Goal: Task Accomplishment & Management: Manage account settings

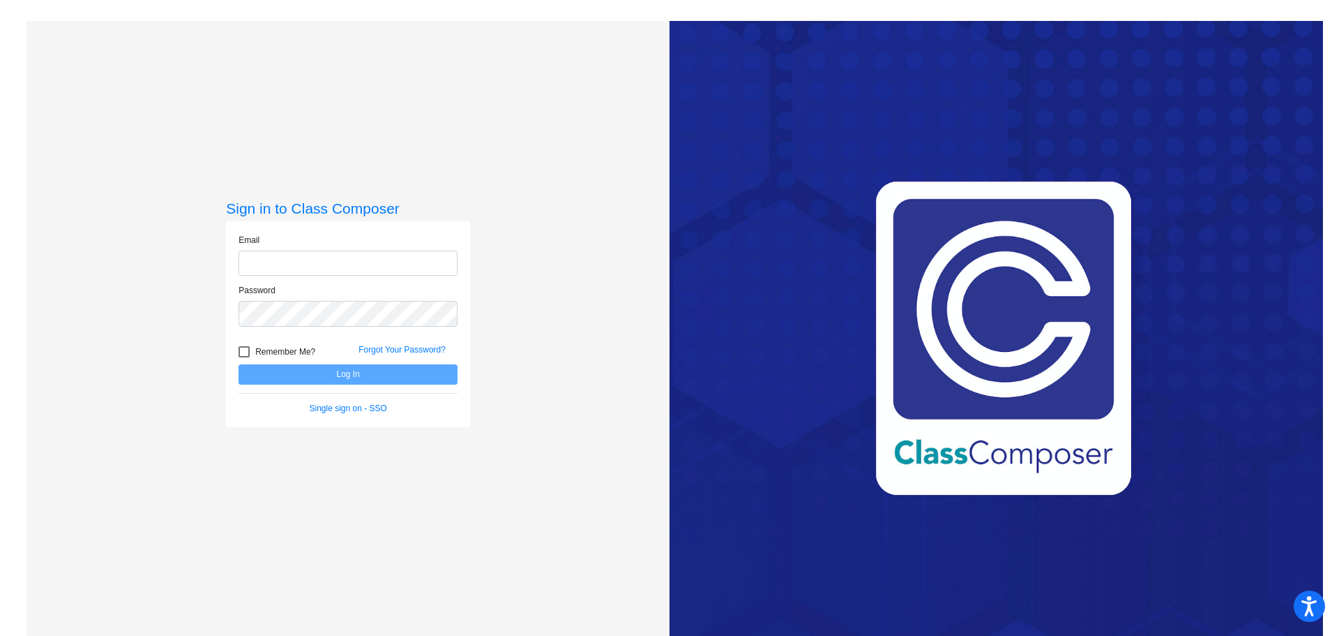
type input "[PERSON_NAME][EMAIL_ADDRESS][DOMAIN_NAME]"
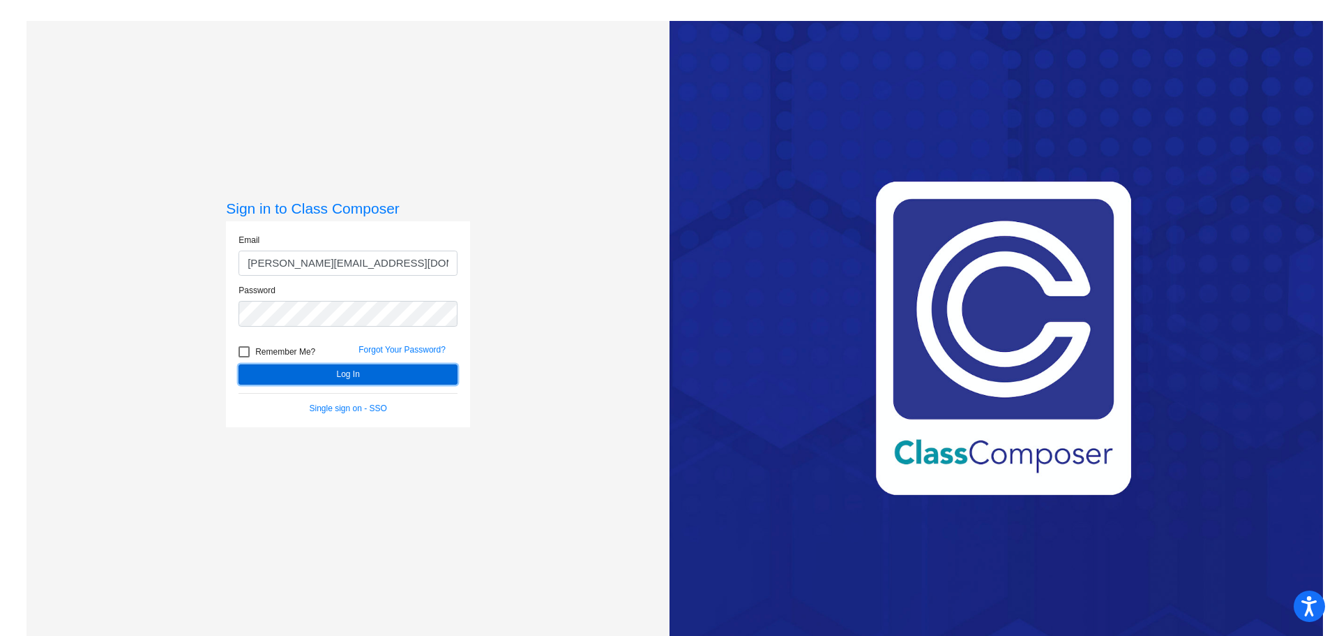
click at [383, 370] on button "Log In" at bounding box center [348, 374] width 219 height 20
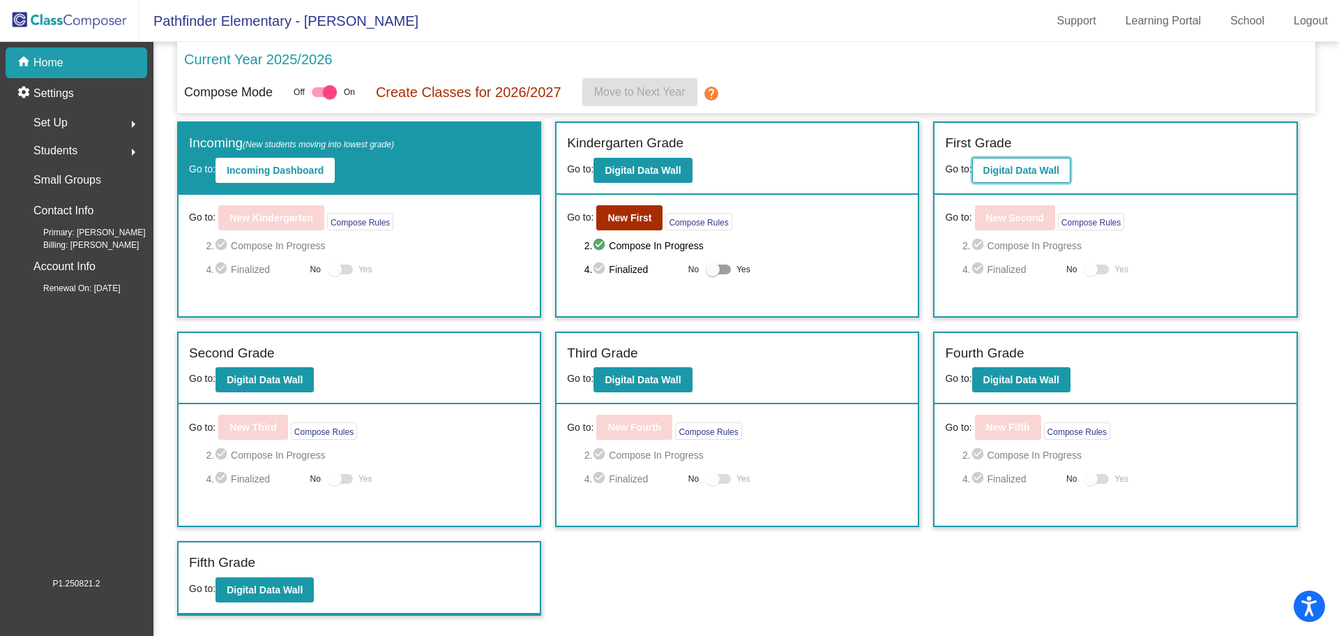
click at [1041, 177] on button "Digital Data Wall" at bounding box center [1022, 170] width 98 height 25
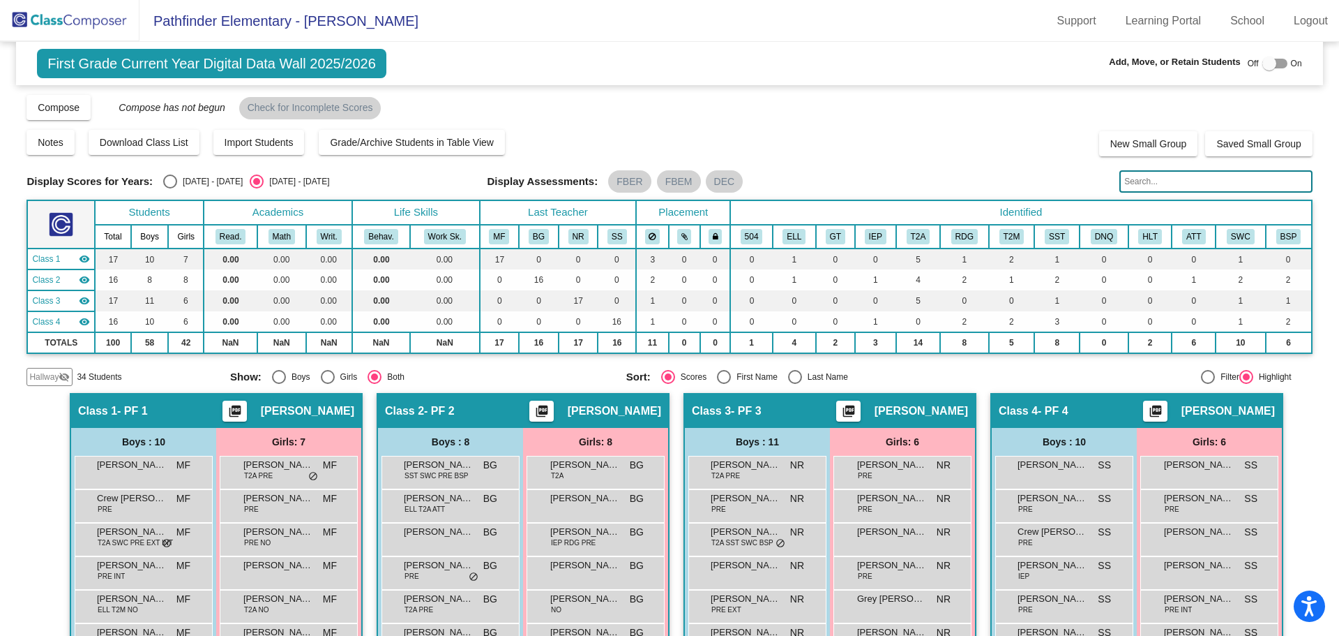
click at [1166, 182] on input "text" at bounding box center [1216, 181] width 193 height 22
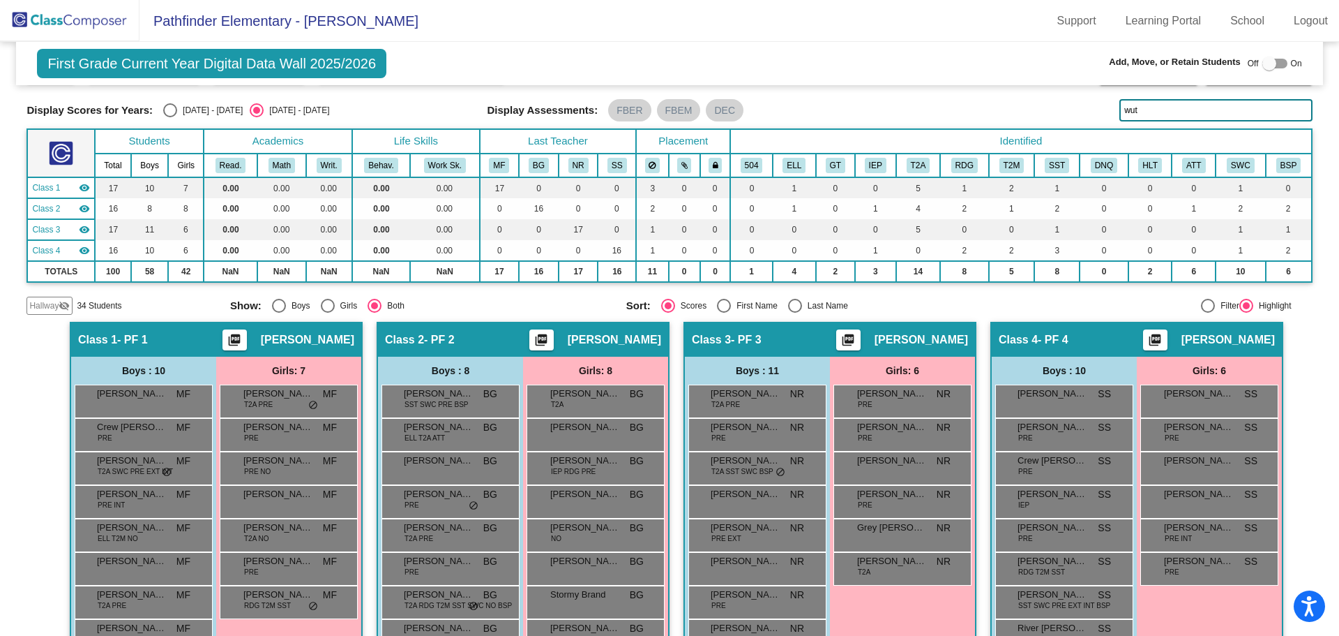
scroll to position [1, 0]
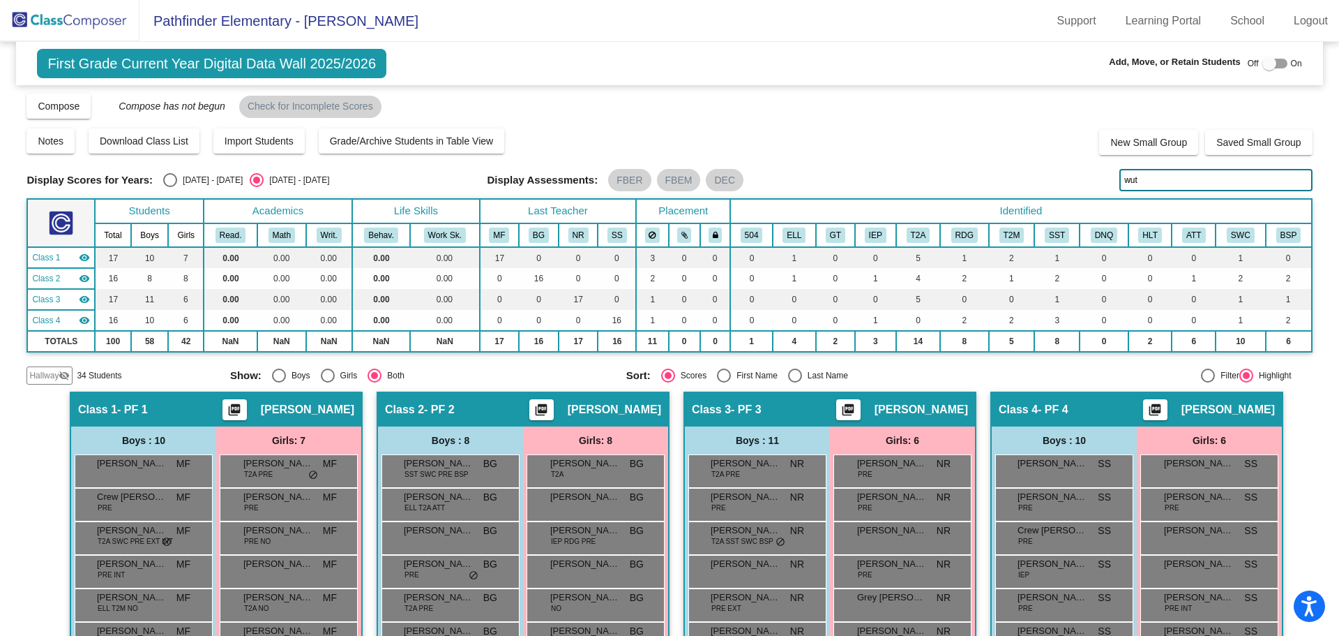
type input "wut"
click at [47, 378] on span "Hallway" at bounding box center [43, 375] width 29 height 13
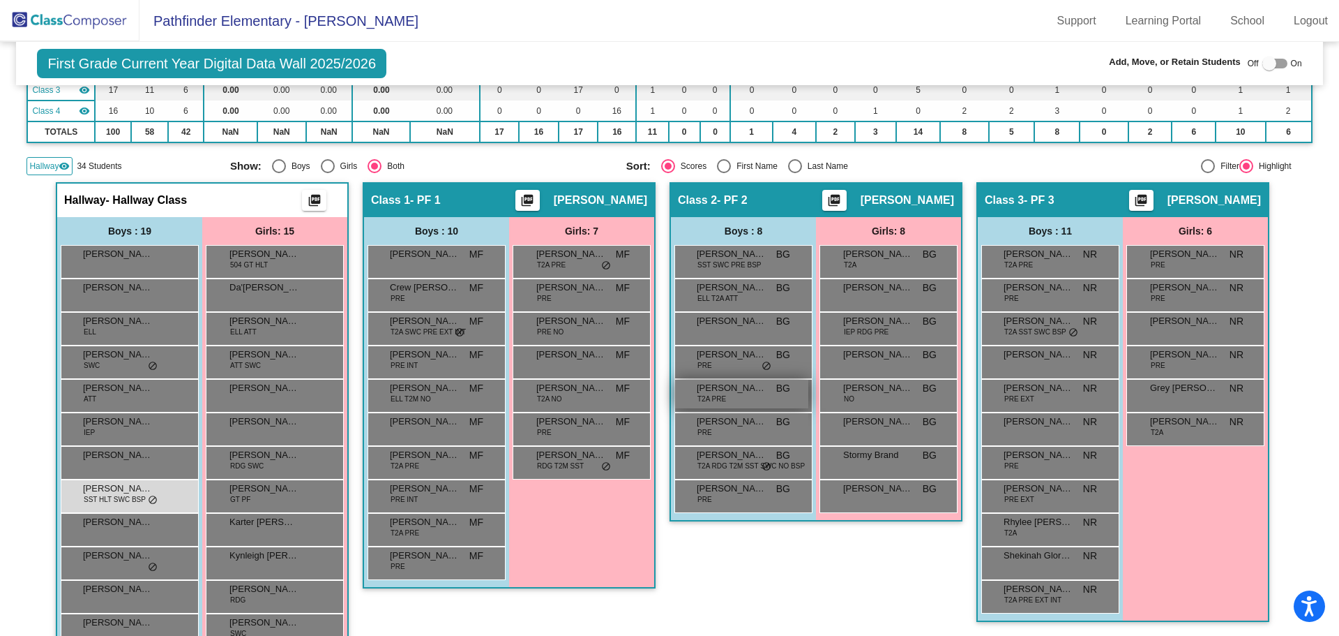
scroll to position [350, 0]
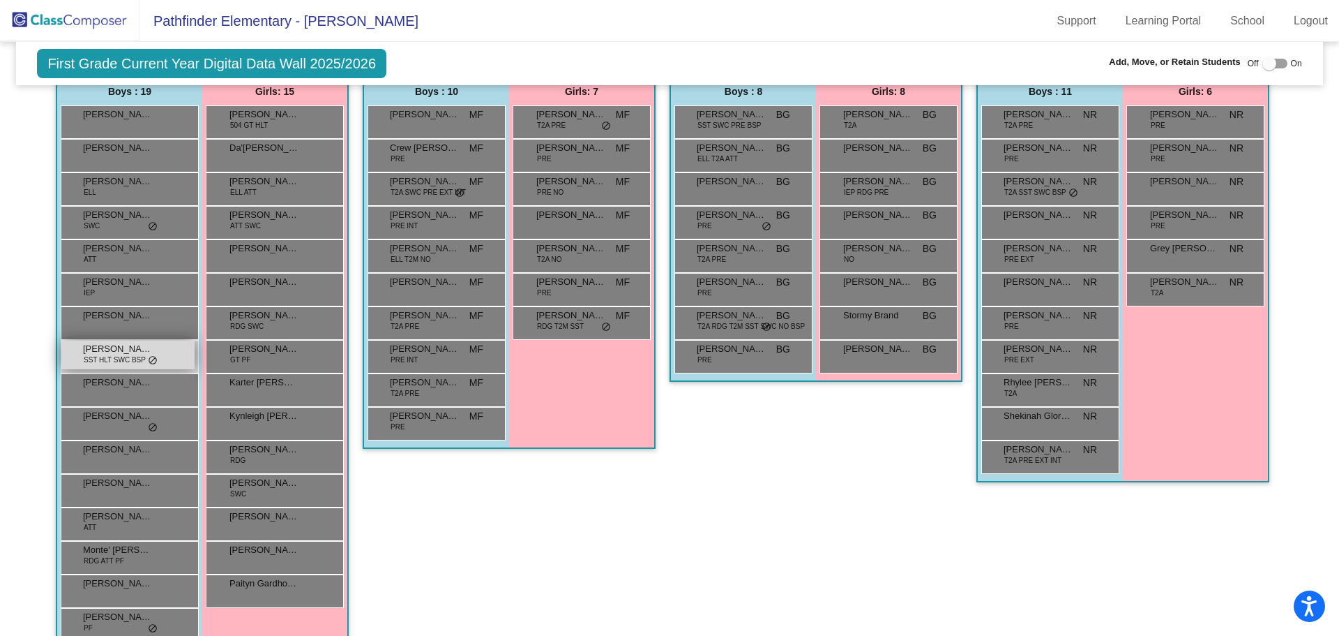
drag, startPoint x: 146, startPoint y: 366, endPoint x: 123, endPoint y: 346, distance: 30.2
click at [123, 346] on span "[PERSON_NAME]" at bounding box center [118, 349] width 70 height 14
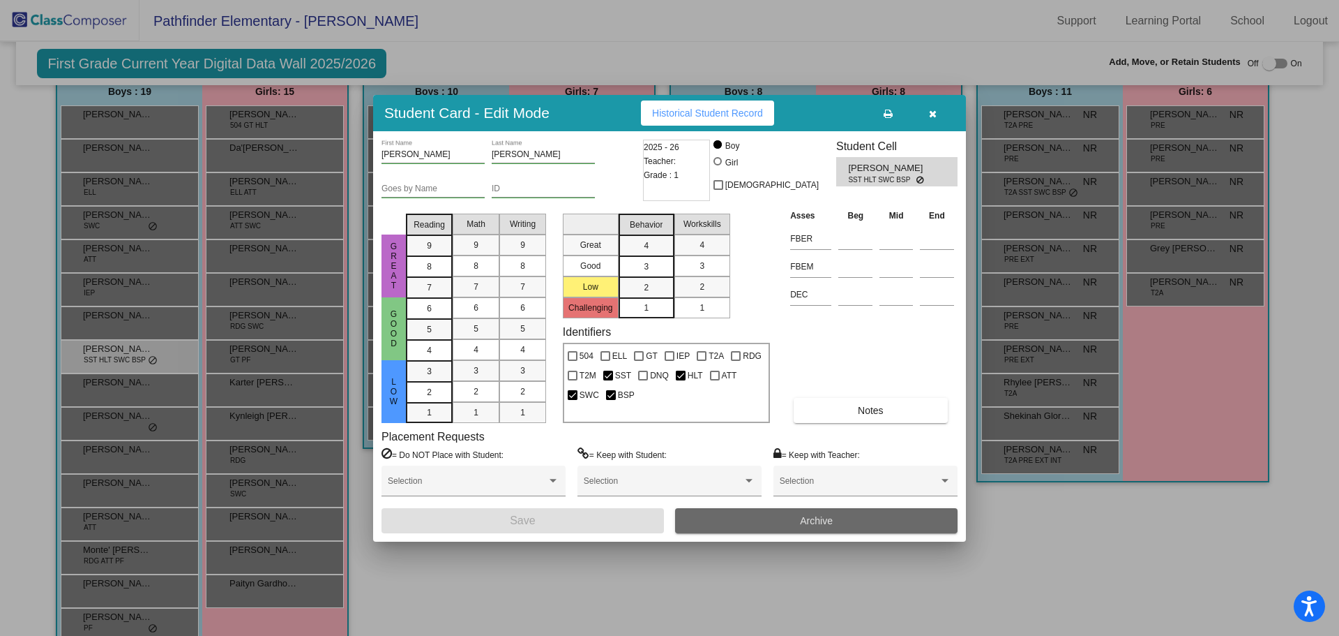
click at [783, 524] on button "Archive" at bounding box center [816, 520] width 283 height 25
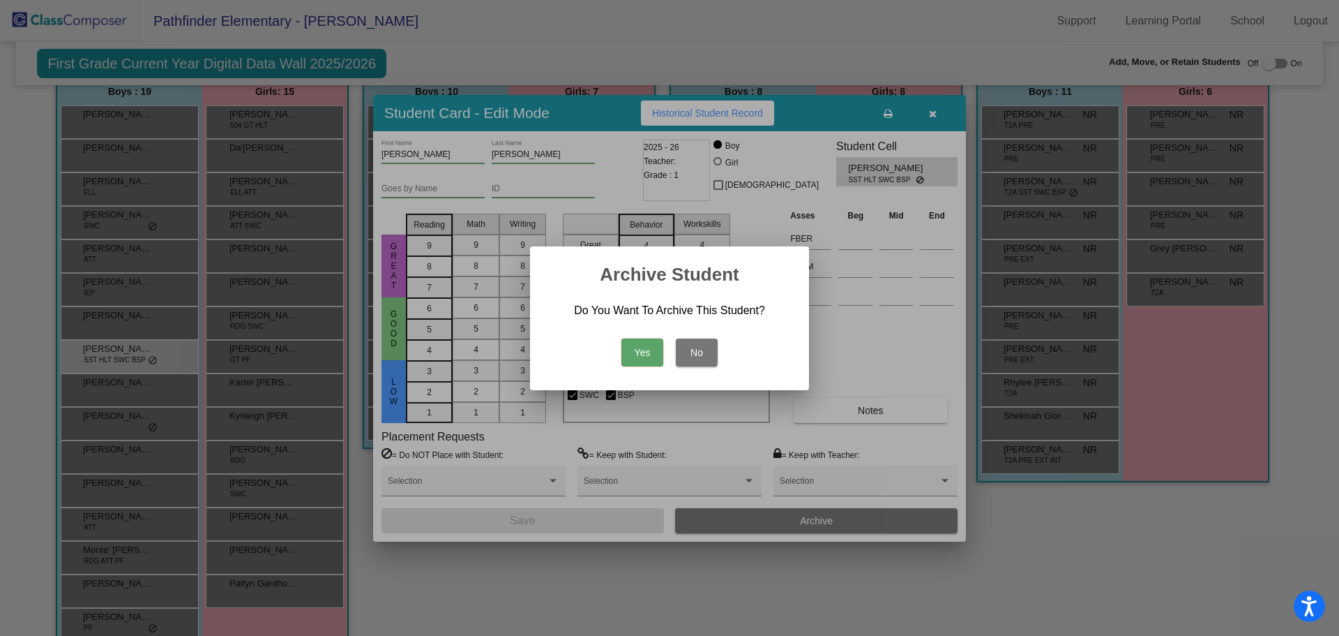
click at [654, 345] on button "Yes" at bounding box center [643, 352] width 42 height 28
